Goal: Communication & Community: Share content

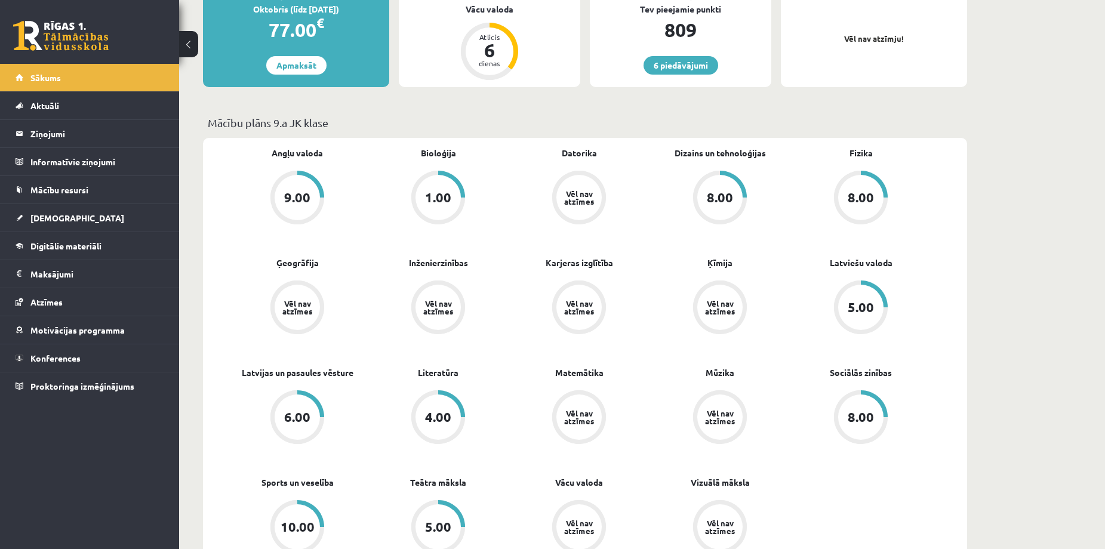
scroll to position [159, 0]
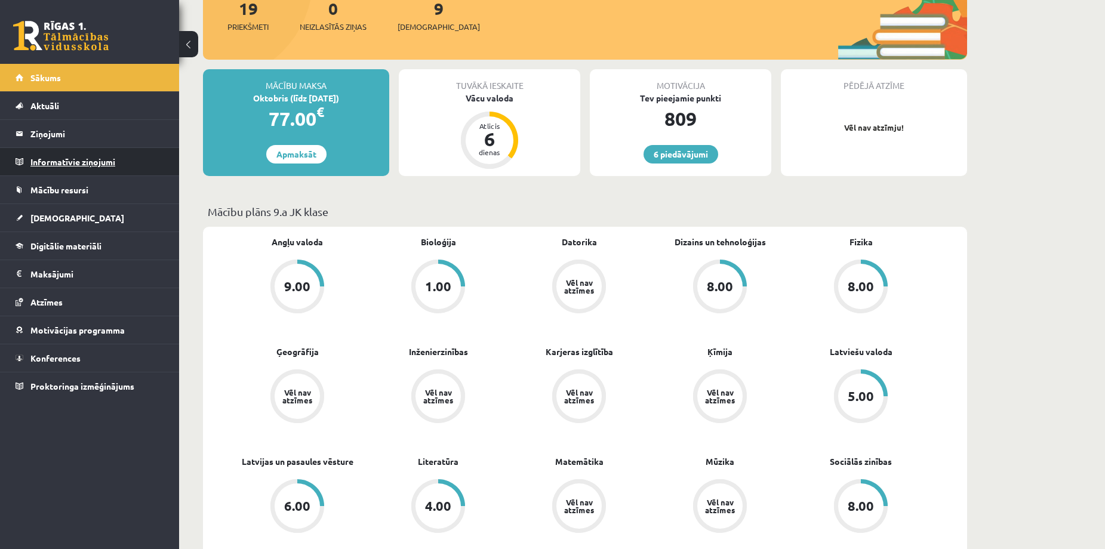
click at [61, 164] on legend "Informatīvie ziņojumi 0" at bounding box center [97, 161] width 134 height 27
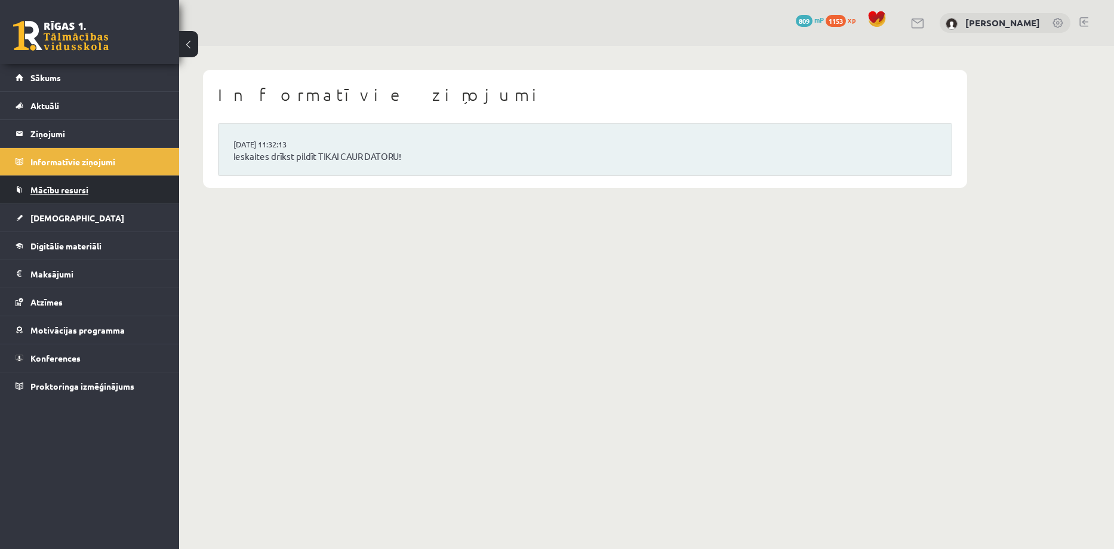
click at [62, 192] on span "Mācību resursi" at bounding box center [59, 189] width 58 height 11
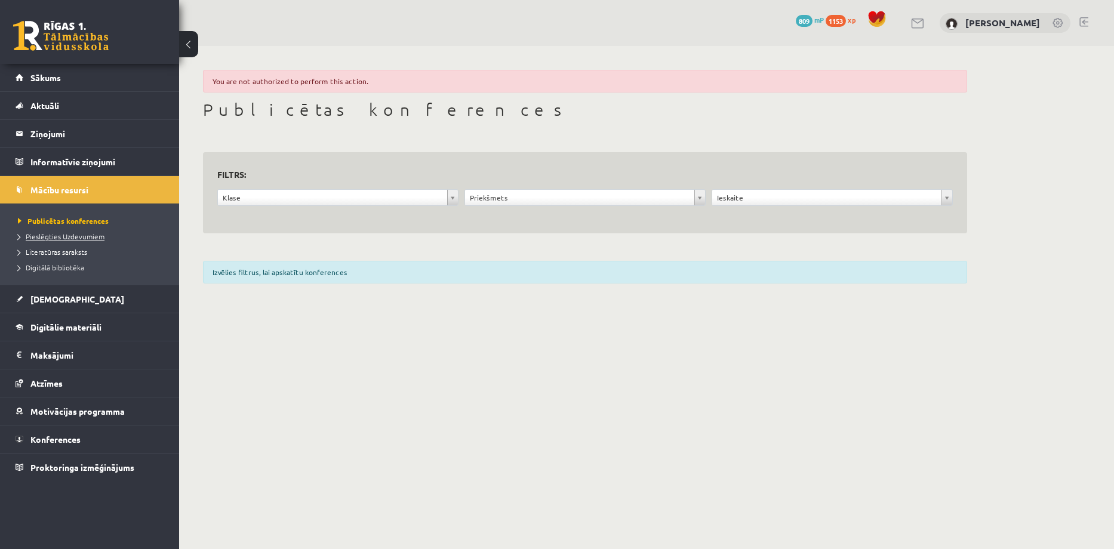
click at [62, 240] on link "Pieslēgties Uzdevumiem" at bounding box center [92, 236] width 149 height 11
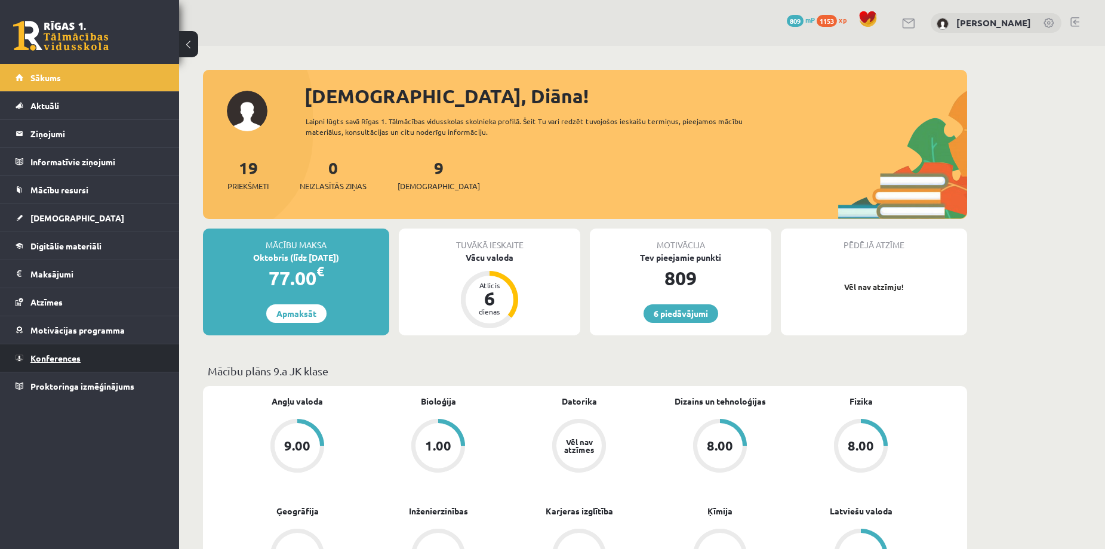
click at [65, 358] on span "Konferences" at bounding box center [55, 358] width 50 height 11
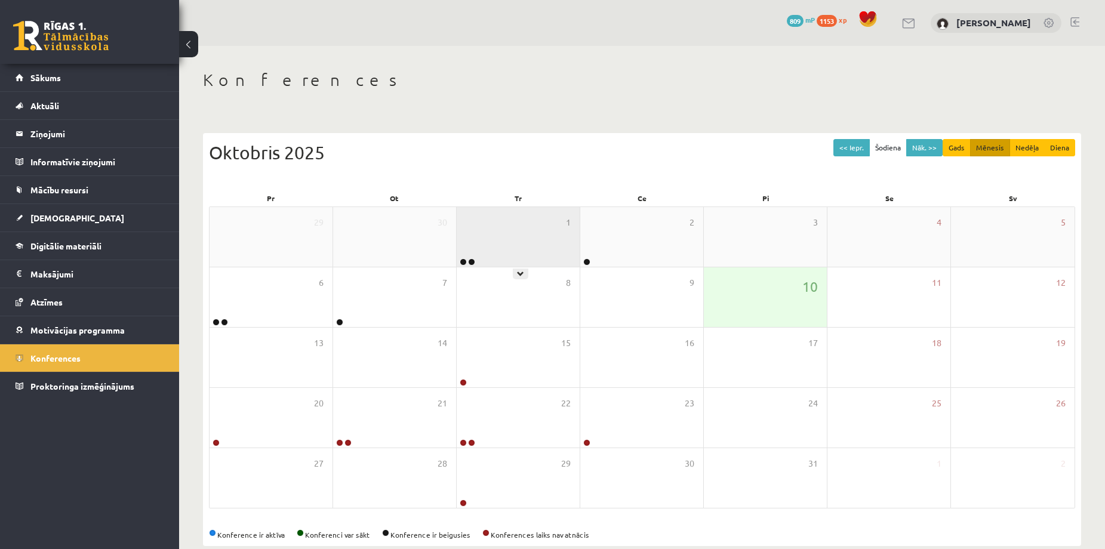
click at [488, 244] on div "1" at bounding box center [518, 237] width 123 height 60
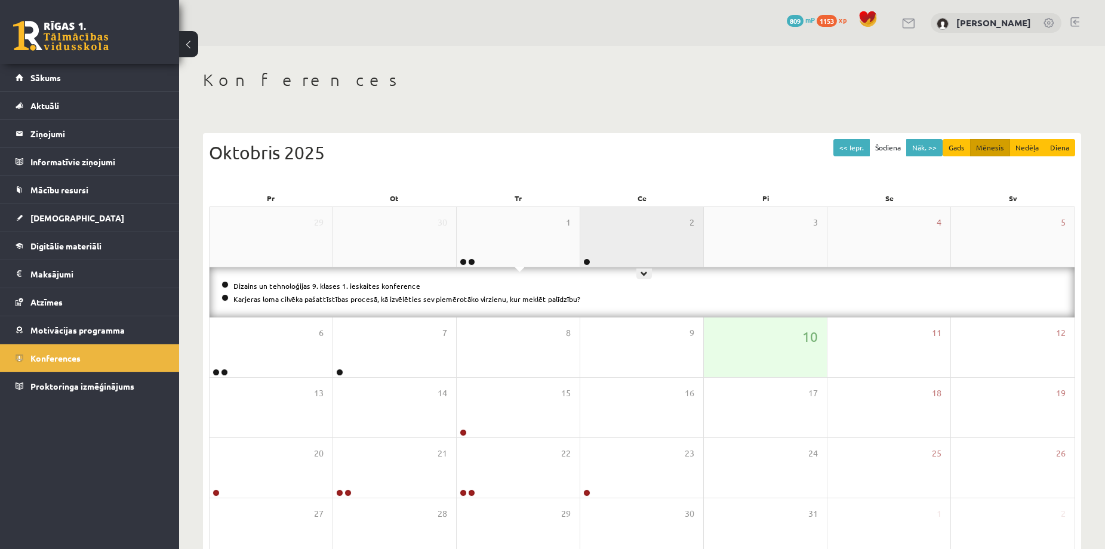
click at [621, 261] on div "2" at bounding box center [641, 237] width 123 height 60
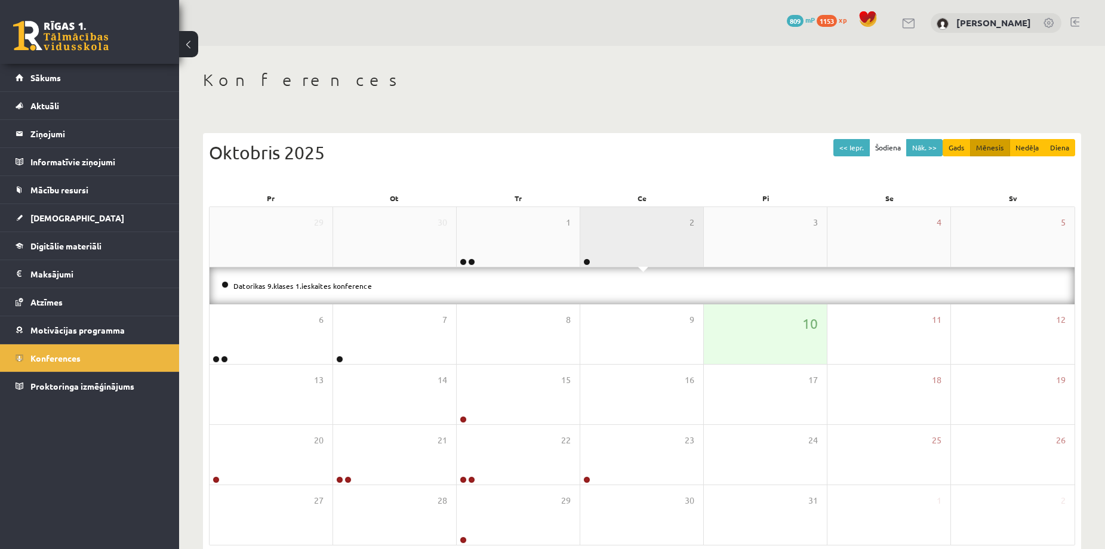
click at [616, 244] on div "2" at bounding box center [641, 237] width 123 height 60
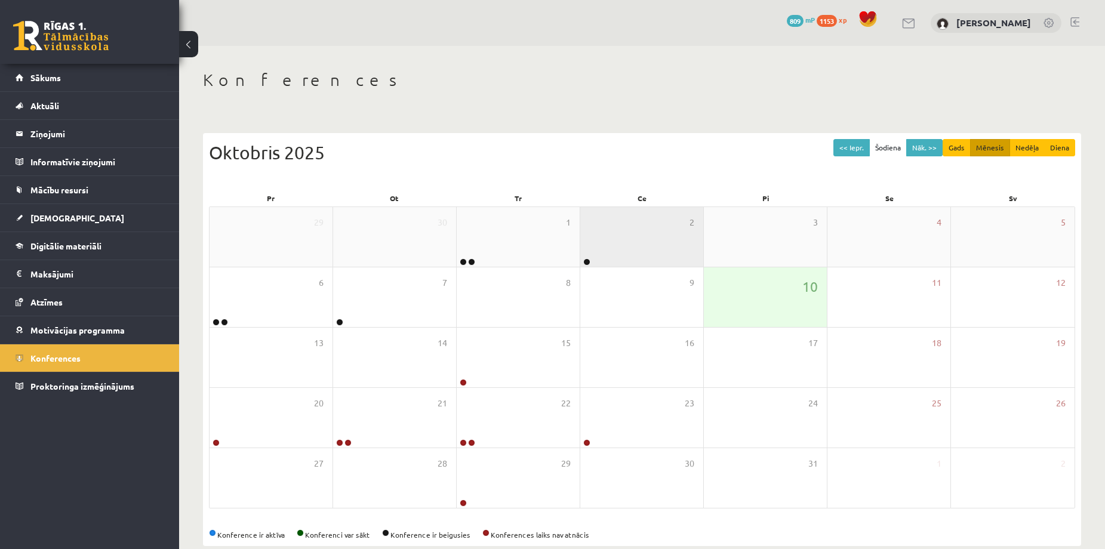
click at [615, 244] on div "2" at bounding box center [641, 237] width 123 height 60
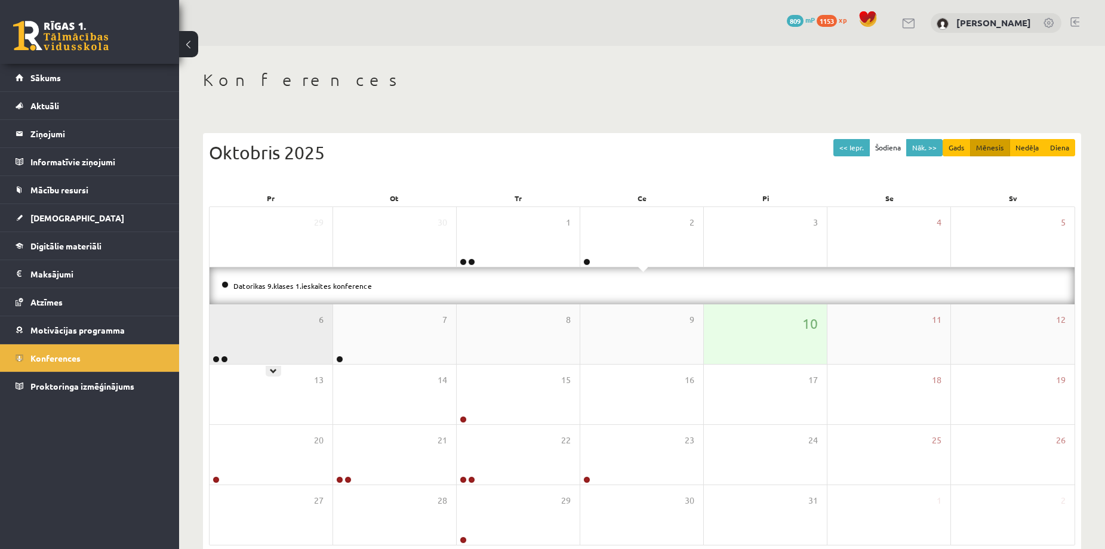
click at [286, 332] on div "6" at bounding box center [270, 334] width 123 height 60
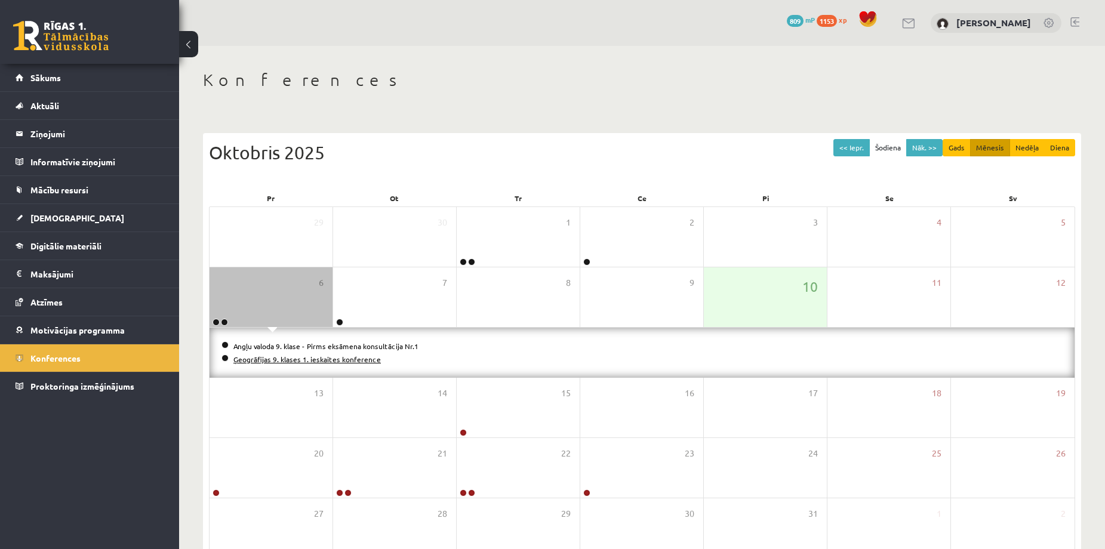
click at [297, 359] on link "Ģeogrāfijas 9. klases 1. ieskaites konference" at bounding box center [306, 360] width 147 height 10
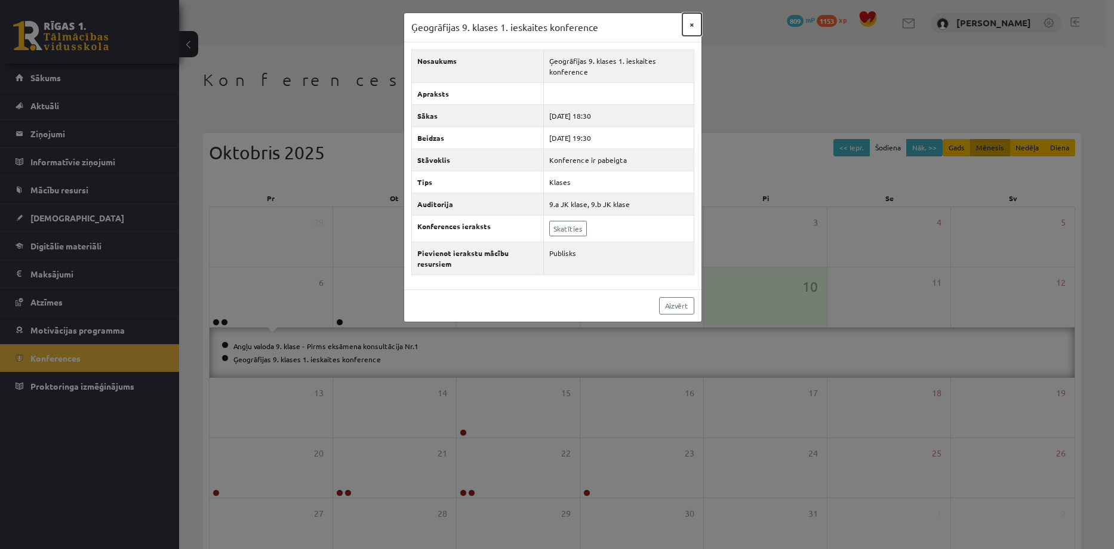
click at [693, 23] on button "×" at bounding box center [691, 24] width 19 height 23
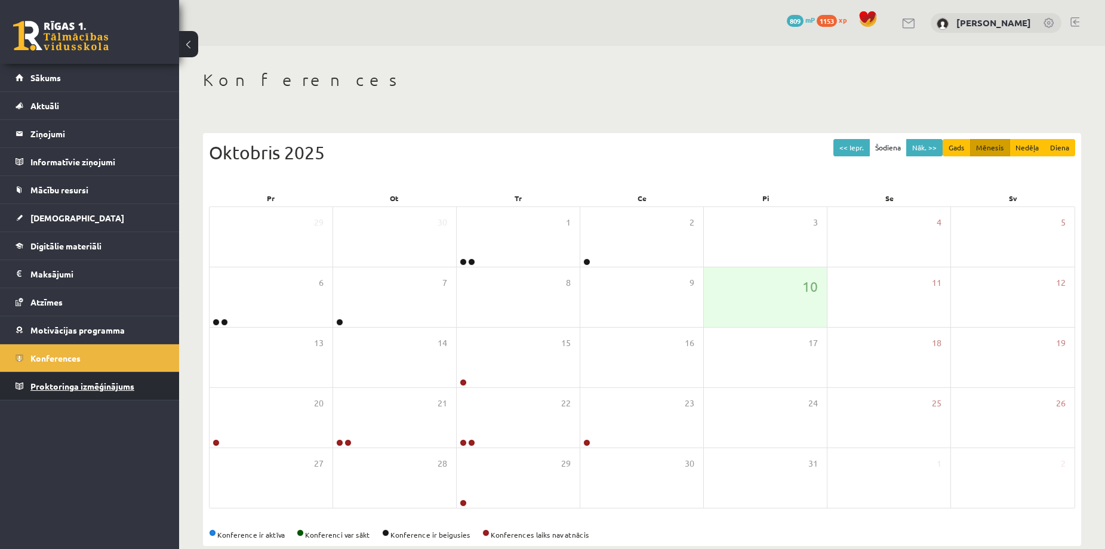
click at [73, 389] on span "Proktoringa izmēģinājums" at bounding box center [82, 386] width 104 height 11
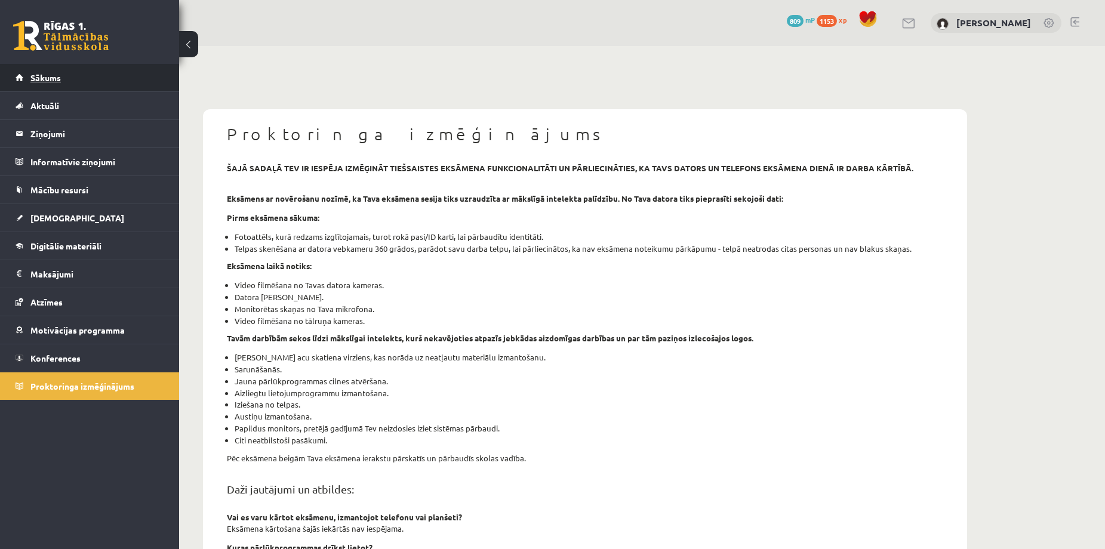
click at [61, 76] on link "Sākums" at bounding box center [90, 77] width 149 height 27
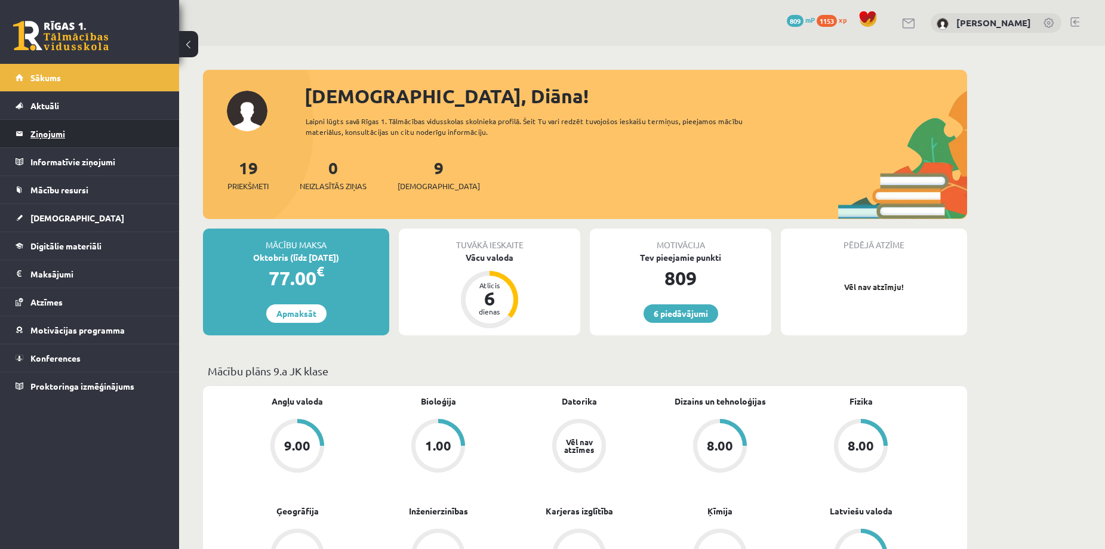
click at [48, 134] on legend "Ziņojumi 0" at bounding box center [97, 133] width 134 height 27
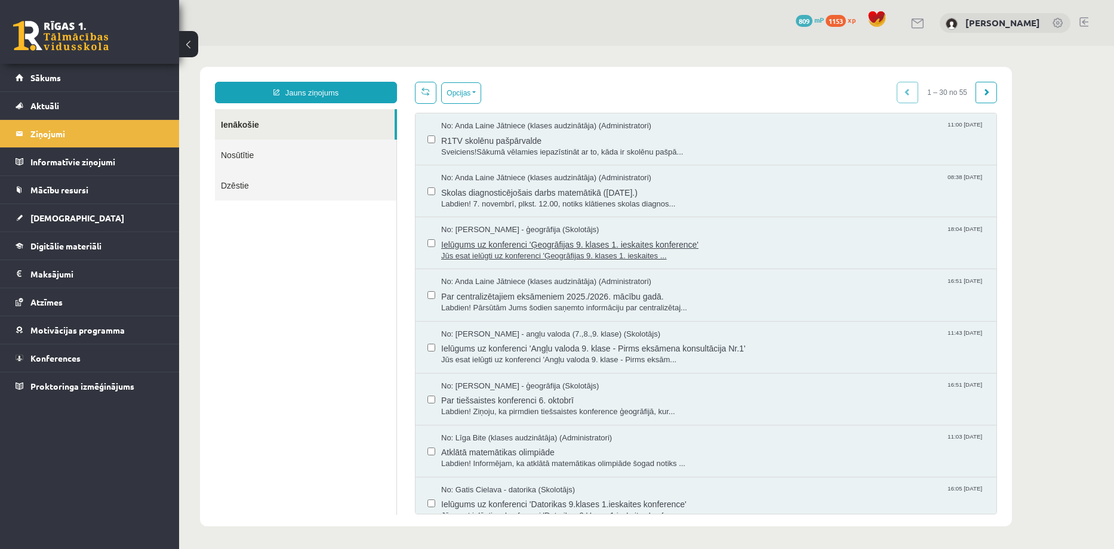
click at [510, 241] on span "Ielūgums uz konferenci 'Ģeogrāfijas 9. klases 1. ieskaites konference'" at bounding box center [712, 243] width 543 height 15
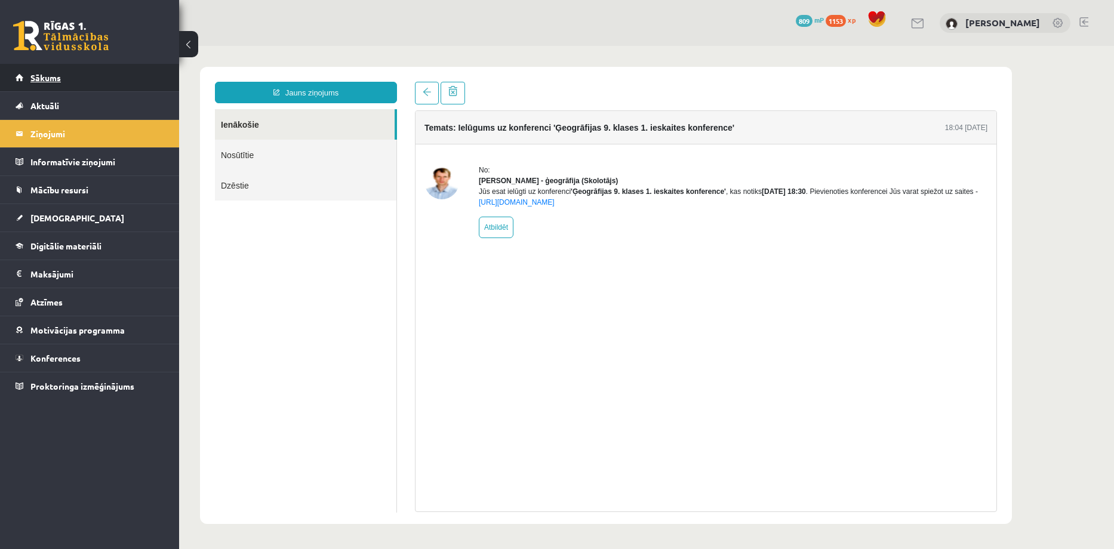
click at [42, 81] on span "Sākums" at bounding box center [45, 77] width 30 height 11
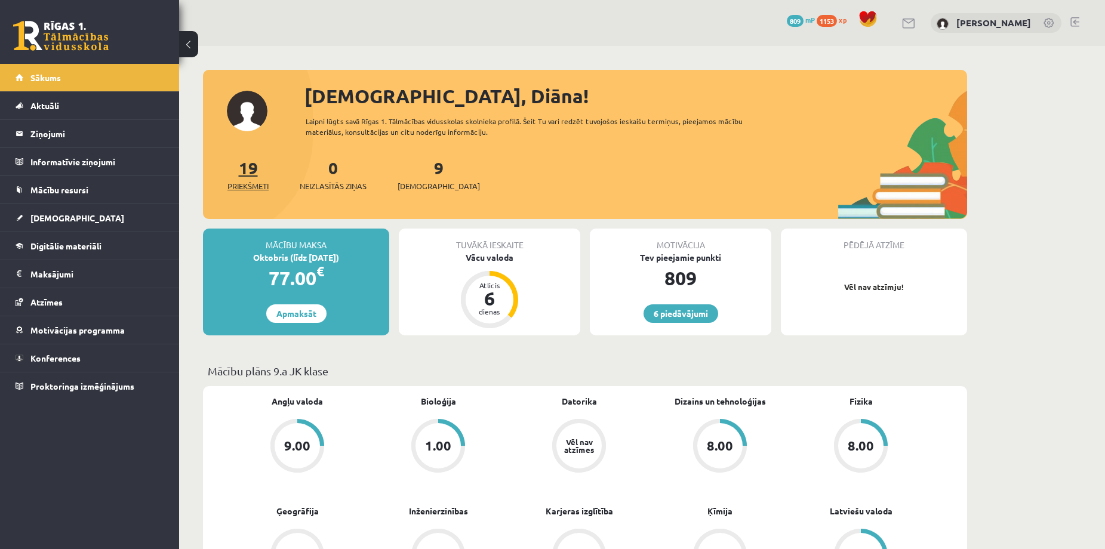
click at [245, 174] on link "19 Priekšmeti" at bounding box center [247, 174] width 41 height 35
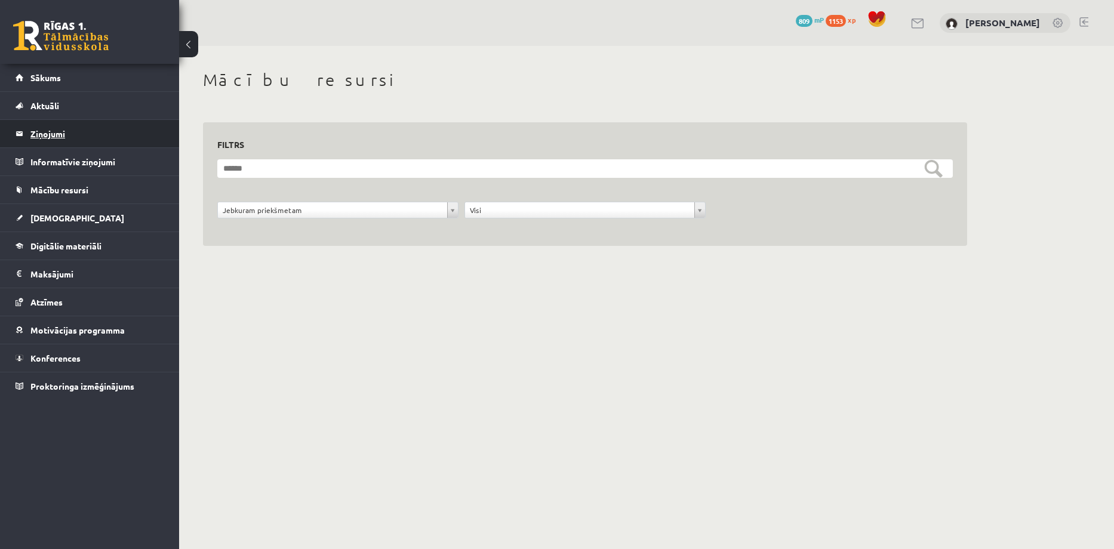
click at [63, 134] on legend "Ziņojumi 0" at bounding box center [97, 133] width 134 height 27
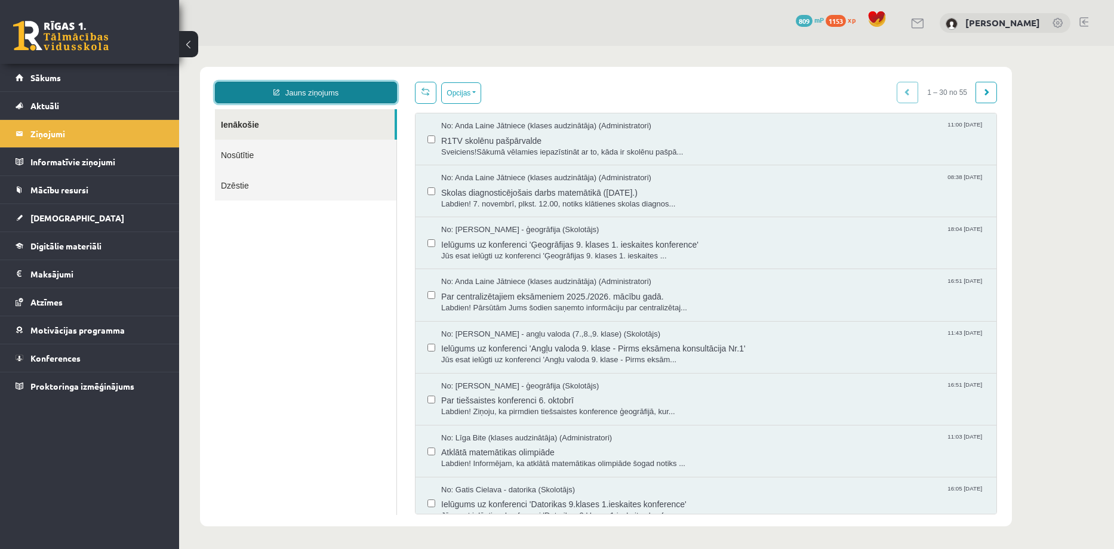
click at [322, 92] on link "Jauns ziņojums" at bounding box center [306, 92] width 182 height 21
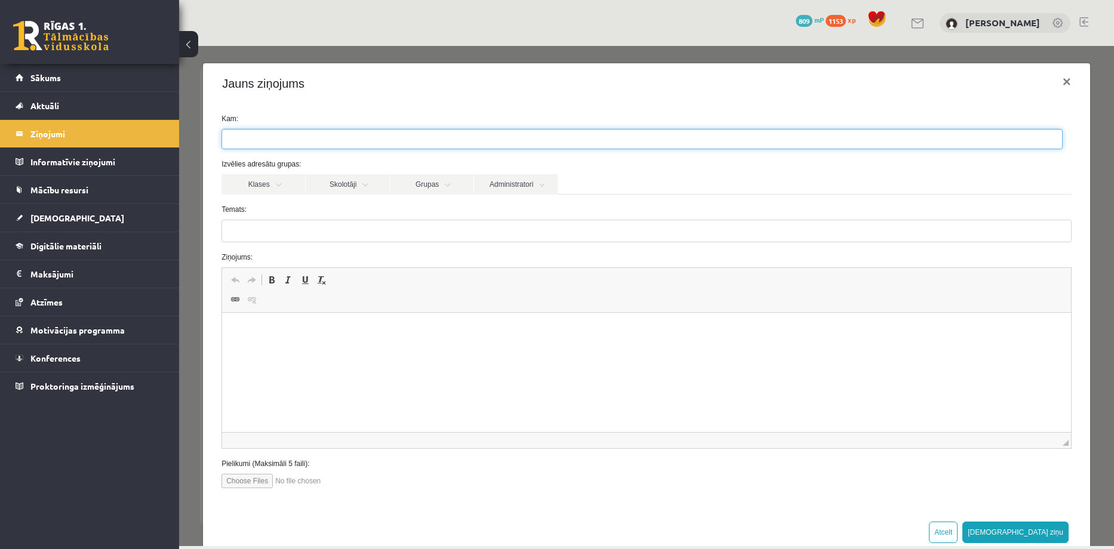
click at [285, 135] on ul at bounding box center [642, 139] width 840 height 19
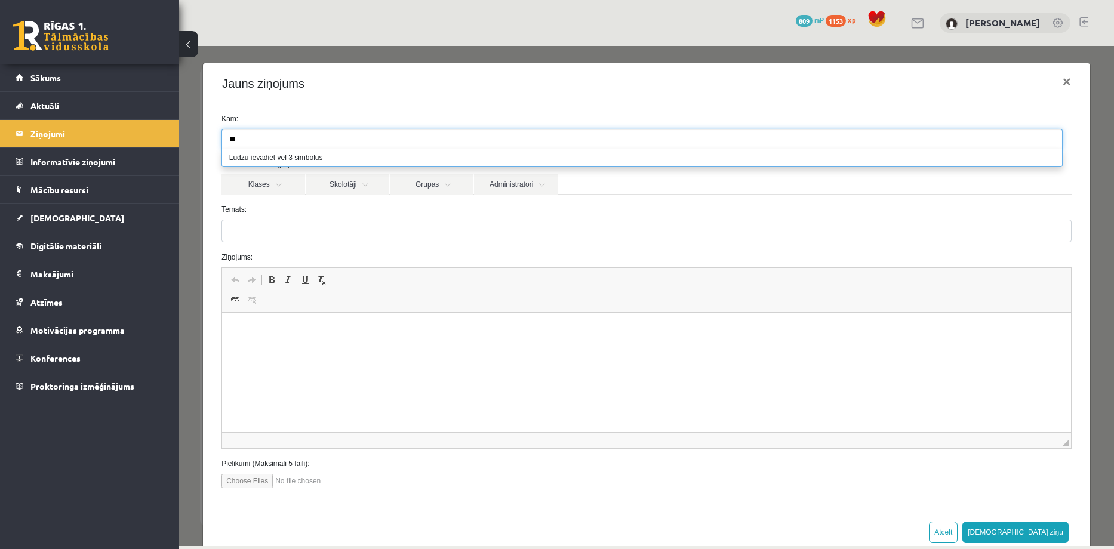
type input "*"
type input "******"
click at [380, 181] on link "Skolotāji" at bounding box center [348, 184] width 84 height 20
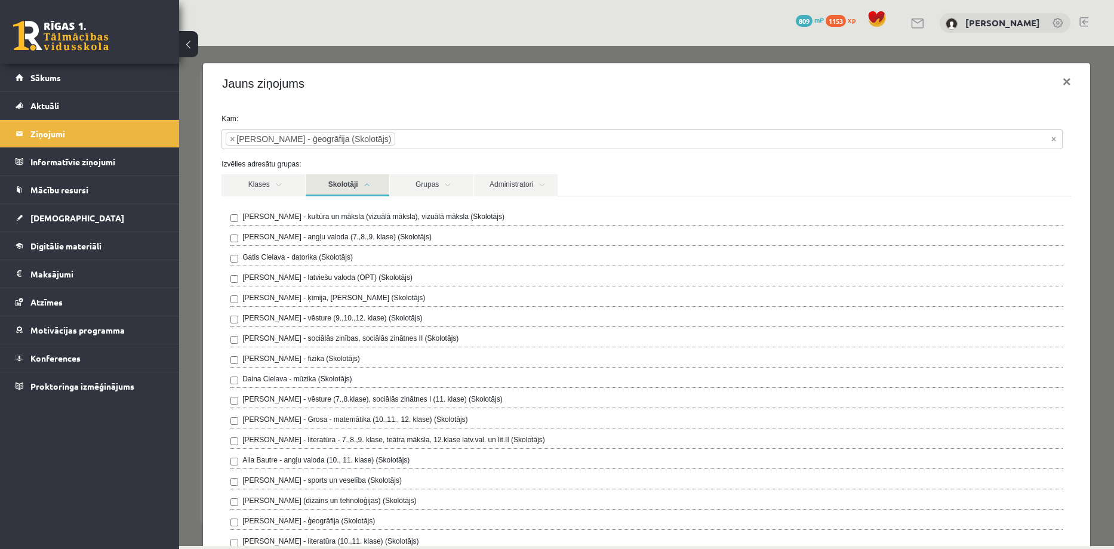
click at [367, 156] on form "**********" at bounding box center [646, 538] width 868 height 851
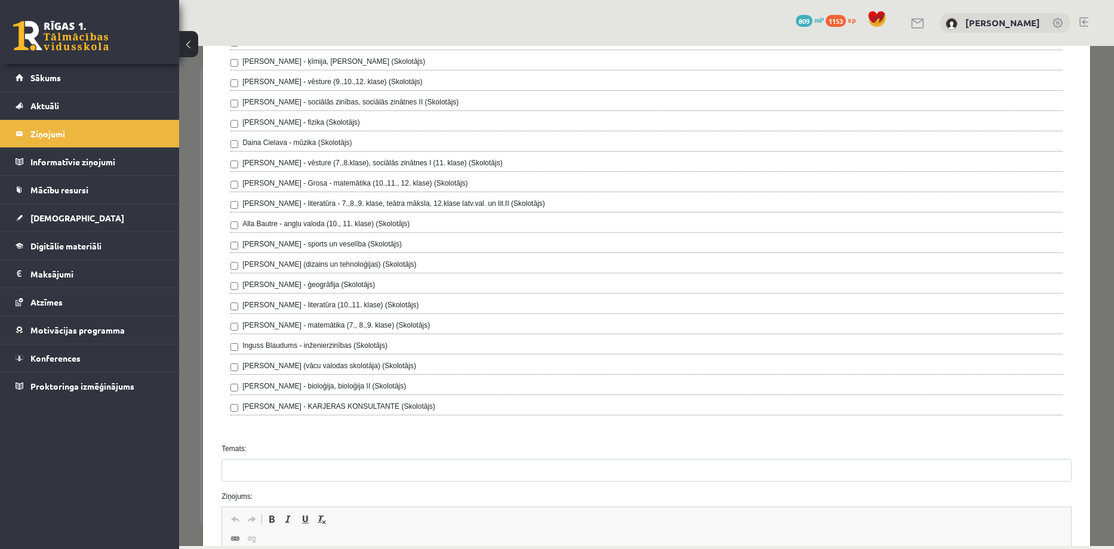
scroll to position [239, 0]
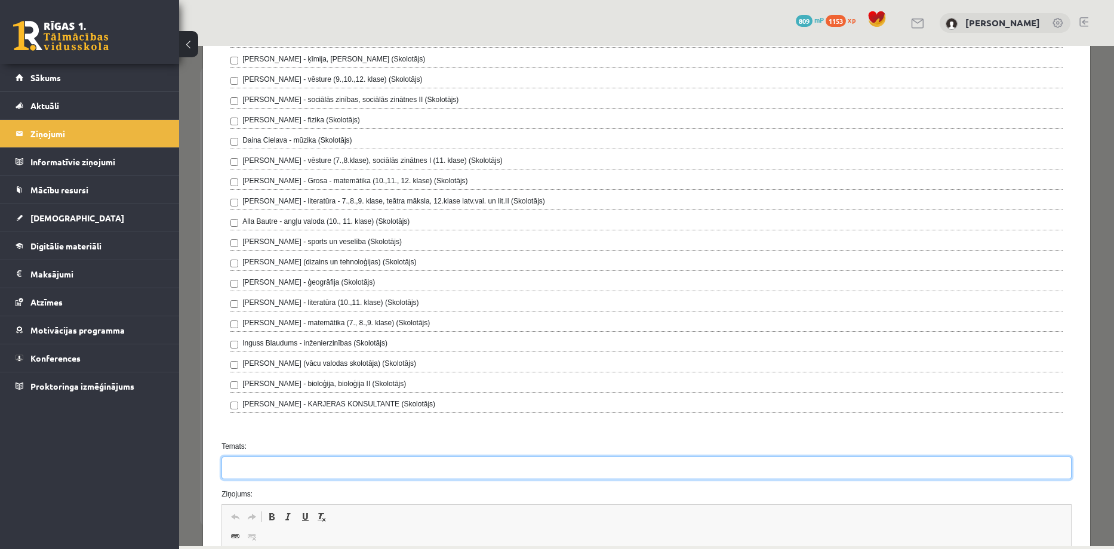
click at [303, 467] on input "Temats:" at bounding box center [646, 468] width 850 height 23
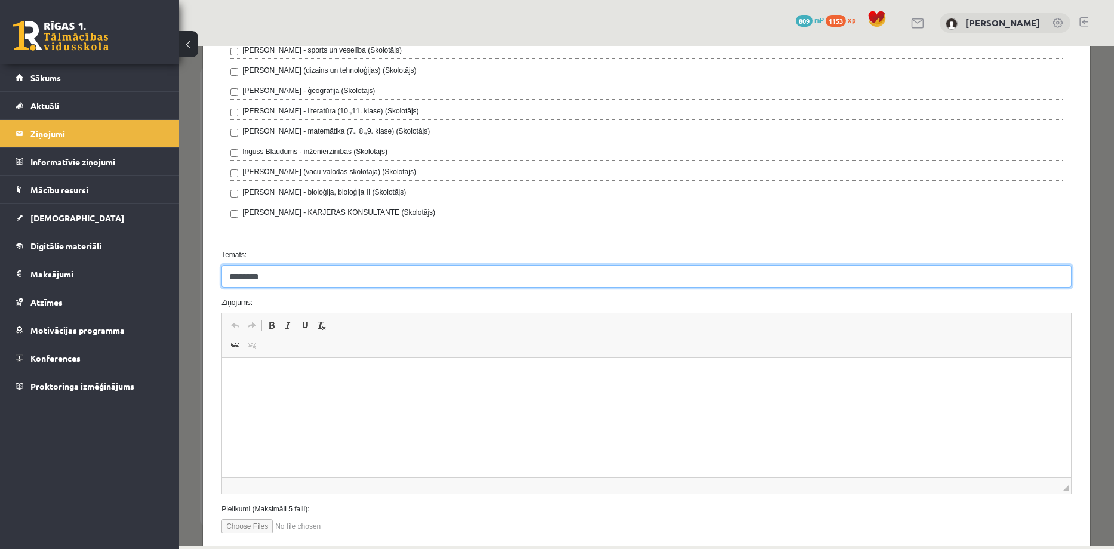
scroll to position [477, 0]
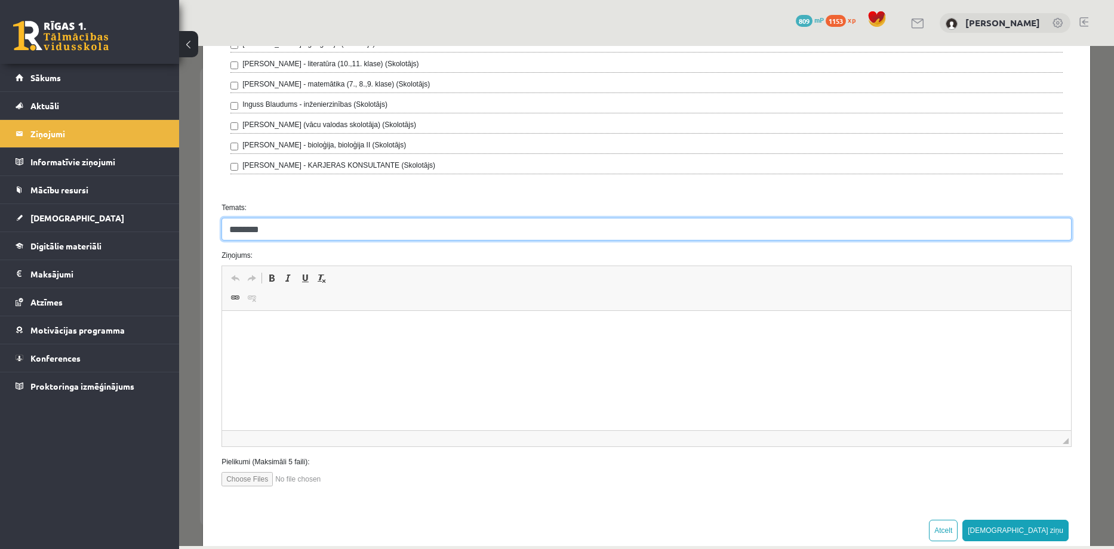
type input "********"
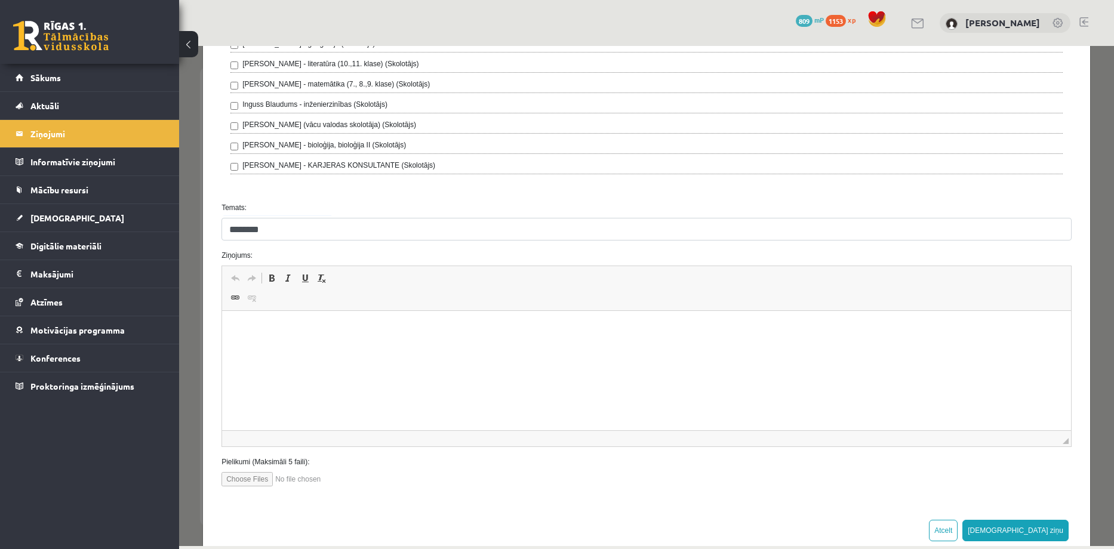
click at [252, 328] on p "Визуальный текстовый редактор, wiswyg-editor-47433905636240-1760067110-716" at bounding box center [646, 329] width 825 height 13
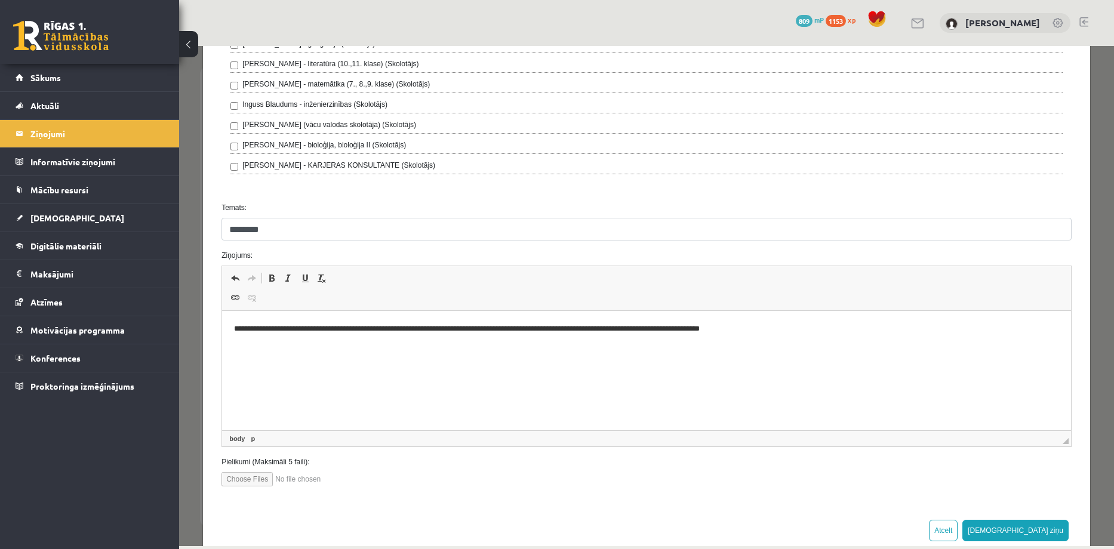
click at [248, 486] on input "file" at bounding box center [288, 479] width 135 height 14
click at [252, 478] on input "file" at bounding box center [288, 479] width 135 height 14
type input "**********"
click at [1050, 529] on button "[DEMOGRAPHIC_DATA] ziņu" at bounding box center [1015, 530] width 106 height 21
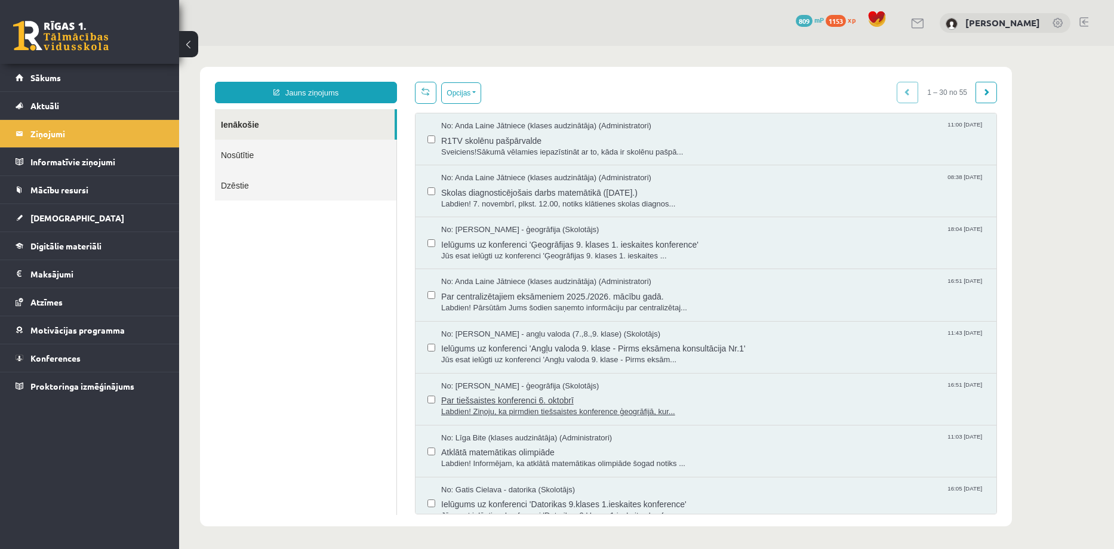
scroll to position [0, 0]
